Goal: Task Accomplishment & Management: Use online tool/utility

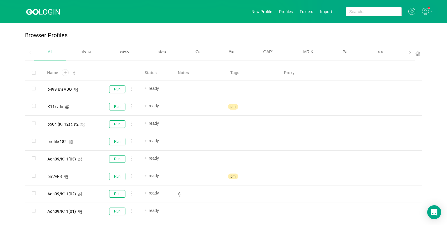
click at [349, 9] on icon at bounding box center [425, 11] width 7 height 7
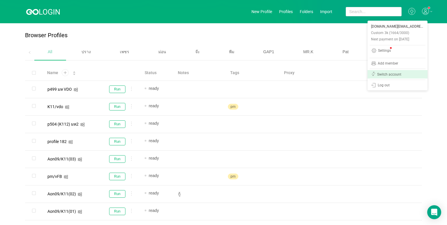
click at [349, 72] on div "Switch account" at bounding box center [397, 75] width 53 height 6
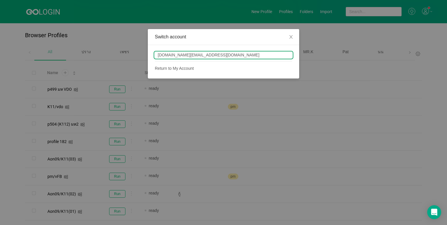
click at [195, 54] on div "[DOMAIN_NAME][EMAIL_ADDRESS][DOMAIN_NAME]" at bounding box center [223, 55] width 137 height 6
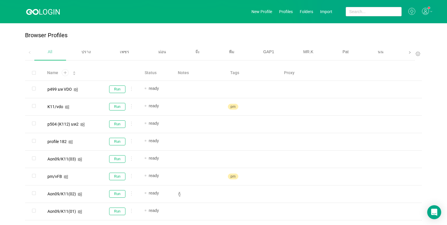
click at [349, 50] on span at bounding box center [409, 53] width 9 height 16
click at [287, 49] on div "เบนซ์" at bounding box center [283, 52] width 37 height 15
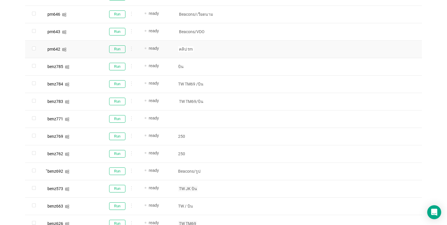
scroll to position [87, 0]
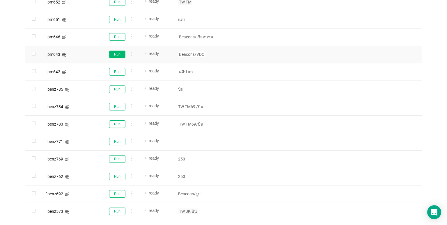
click at [120, 53] on button "Run" at bounding box center [117, 55] width 16 height 8
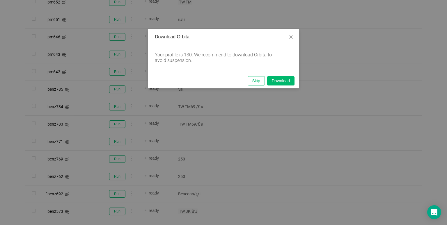
click at [258, 79] on button "Skip" at bounding box center [256, 80] width 17 height 9
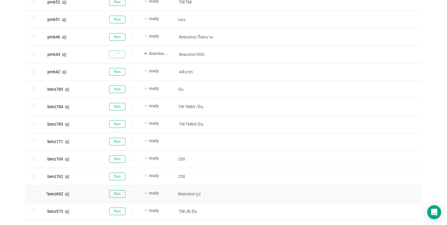
scroll to position [116, 0]
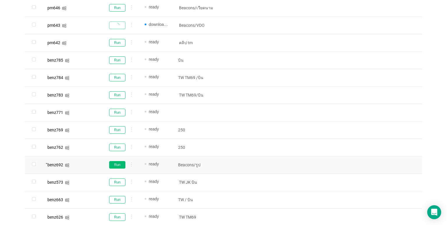
click at [113, 166] on button "Run" at bounding box center [117, 165] width 16 height 8
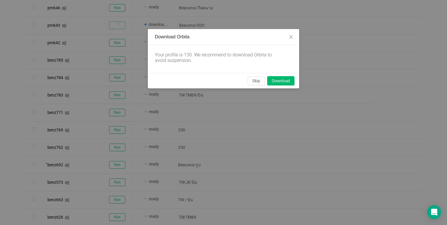
click at [259, 75] on div "Skip Download" at bounding box center [223, 80] width 151 height 15
click at [259, 78] on button "Skip" at bounding box center [256, 80] width 17 height 9
